Goal: Contribute content

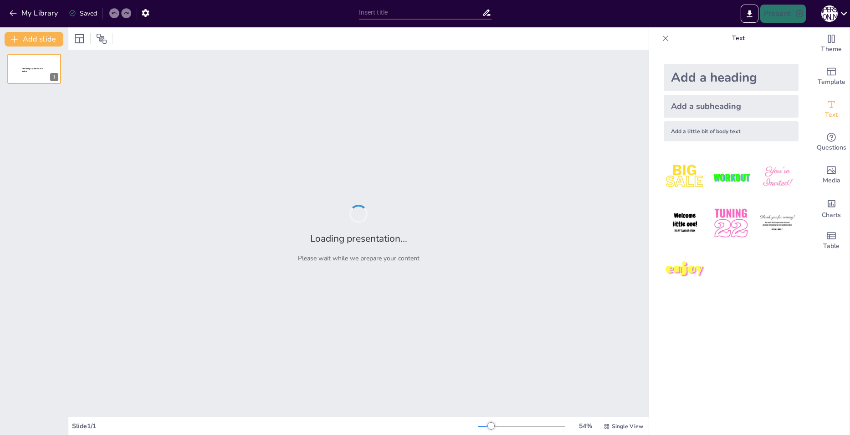
type input "Властивості магнітів: Визначення та порівняння"
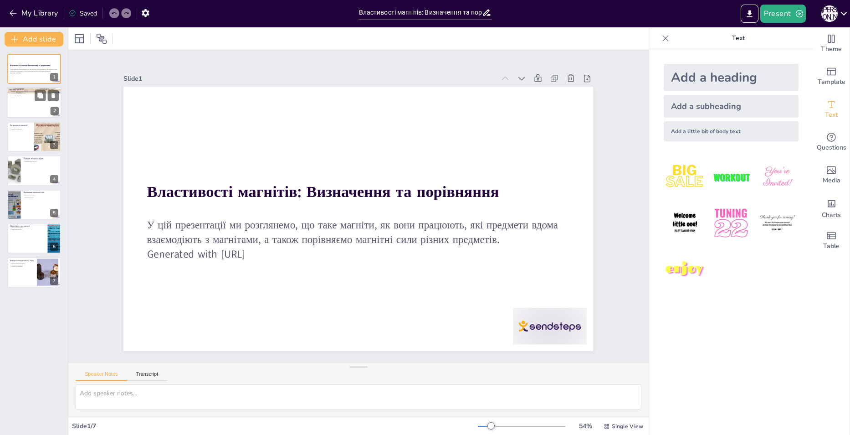
click at [39, 102] on div at bounding box center [34, 102] width 55 height 31
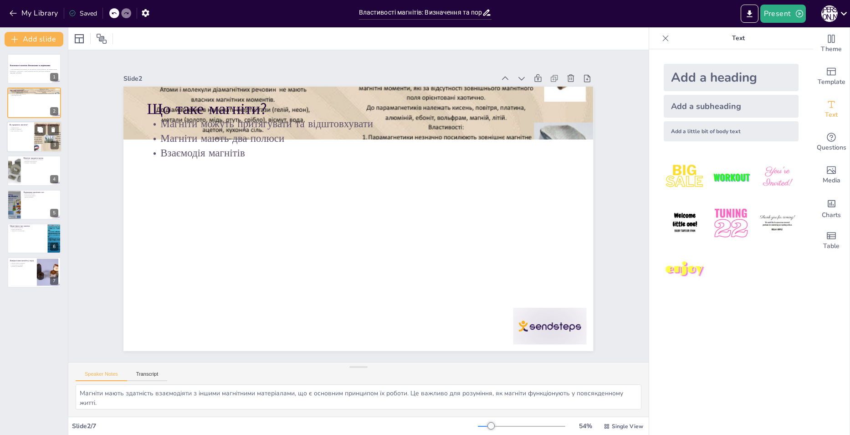
click at [38, 138] on div at bounding box center [47, 136] width 55 height 31
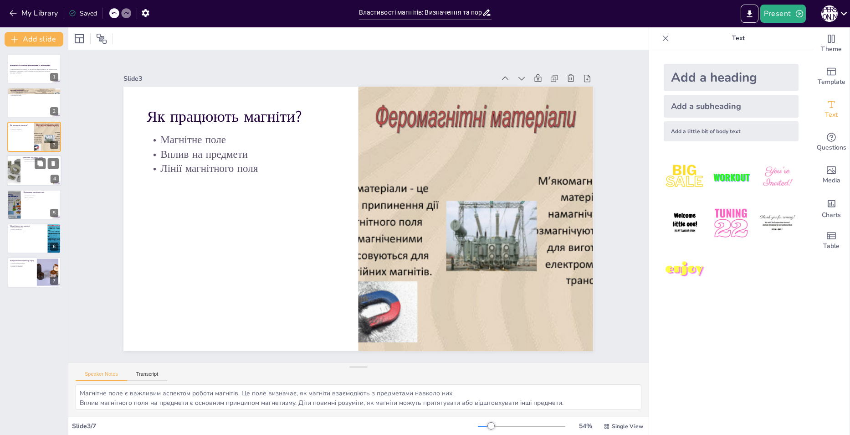
click at [29, 168] on div at bounding box center [34, 170] width 55 height 31
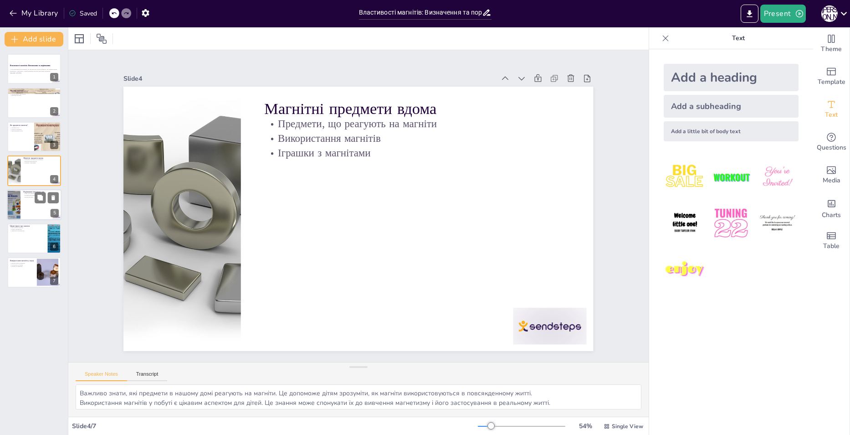
click at [26, 201] on div at bounding box center [34, 204] width 55 height 31
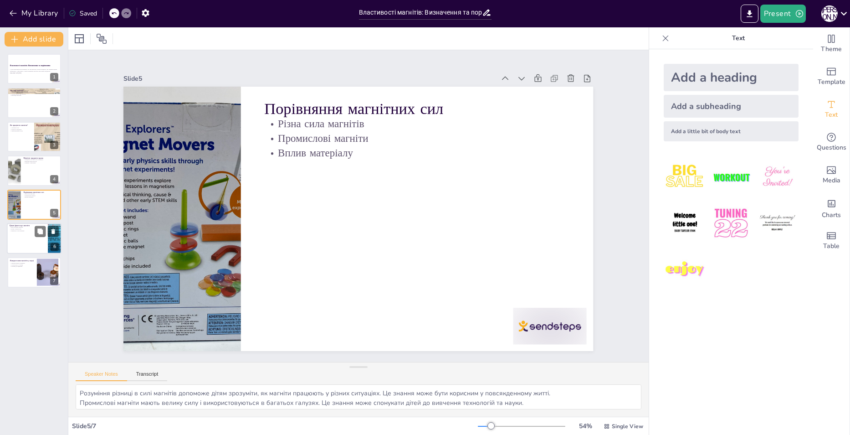
click at [30, 235] on div at bounding box center [34, 238] width 55 height 31
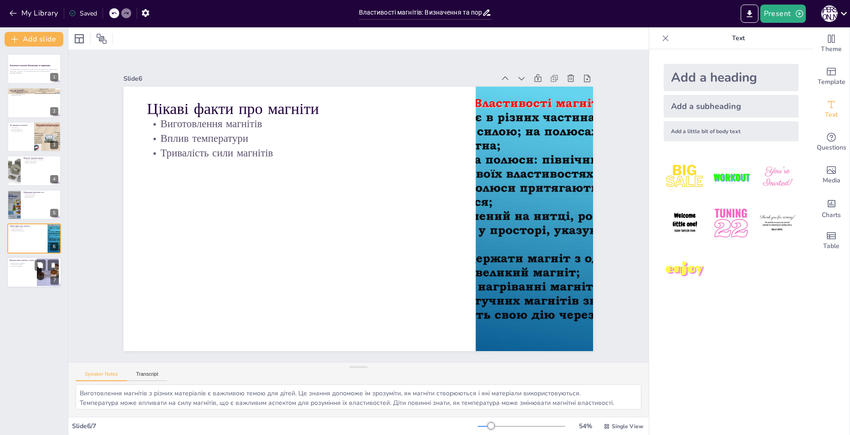
click at [24, 267] on div at bounding box center [34, 272] width 55 height 31
type textarea "Використання магнітів у медицині є важливим аспектом, який діти повинні знати. …"
